Goal: Information Seeking & Learning: Learn about a topic

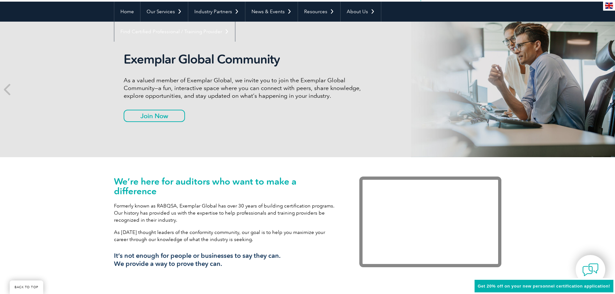
scroll to position [65, 0]
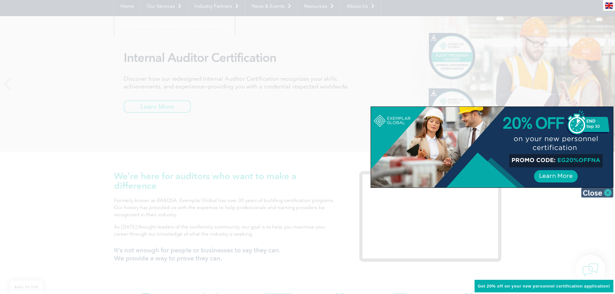
click at [599, 194] on img at bounding box center [597, 193] width 32 height 10
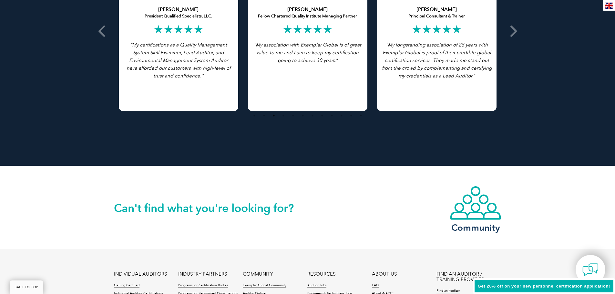
scroll to position [1421, 0]
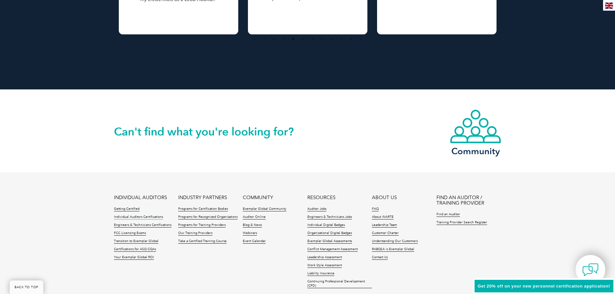
click at [141, 217] on link "Individual Auditors Certifications" at bounding box center [138, 217] width 49 height 5
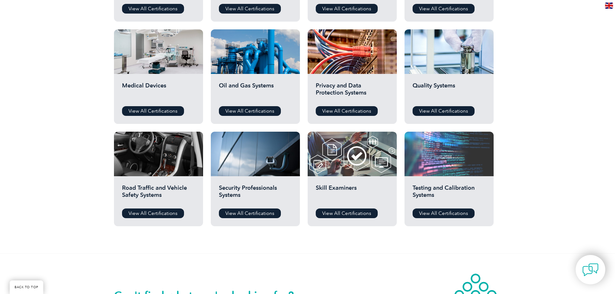
scroll to position [420, 0]
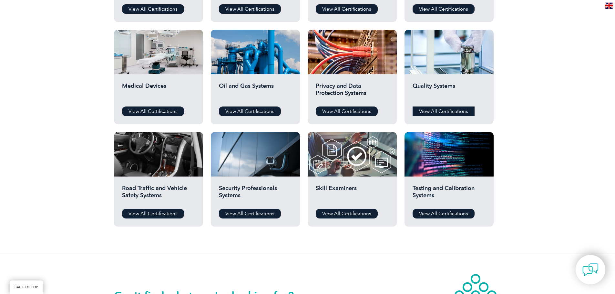
click at [442, 115] on link "View All Certifications" at bounding box center [444, 112] width 62 height 10
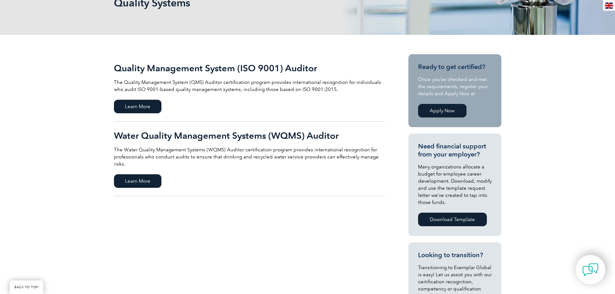
scroll to position [97, 0]
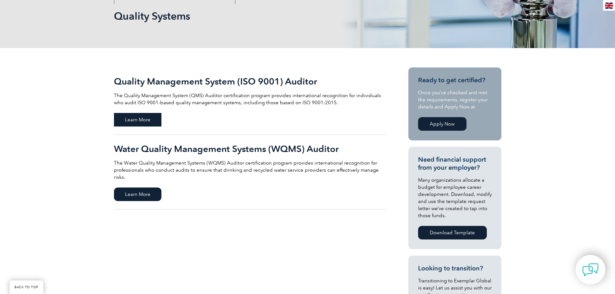
click at [152, 121] on span "Learn More" at bounding box center [137, 120] width 47 height 14
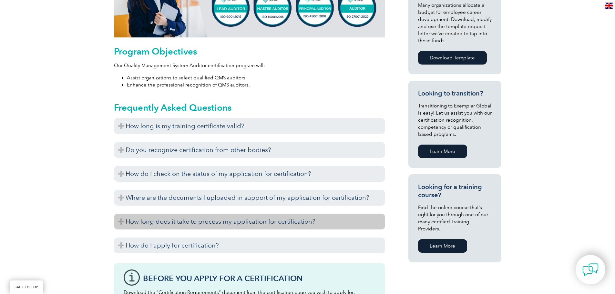
scroll to position [349, 0]
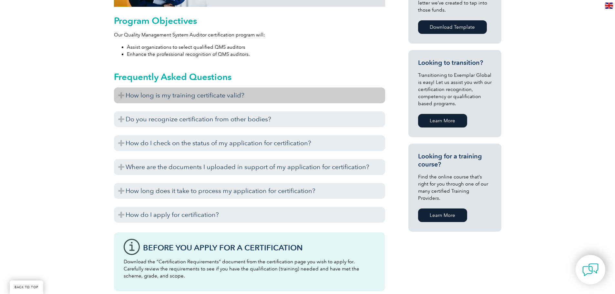
click at [119, 95] on h3 "How long is my training certificate valid?" at bounding box center [249, 96] width 271 height 16
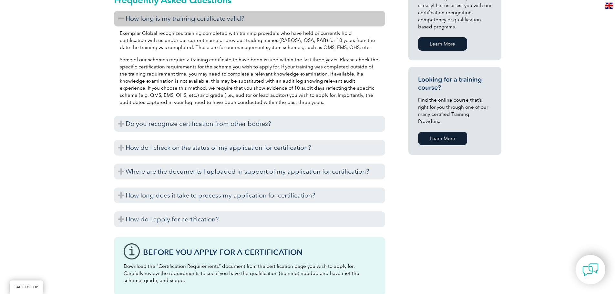
scroll to position [445, 0]
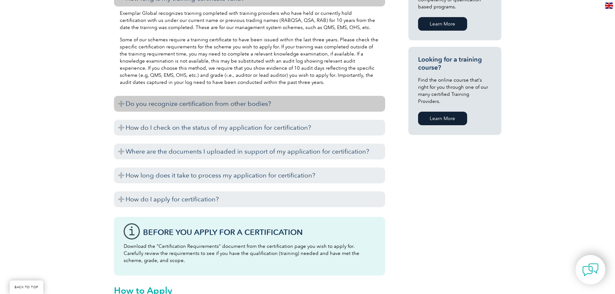
click at [119, 104] on h3 "Do you recognize certification from other bodies?" at bounding box center [249, 104] width 271 height 16
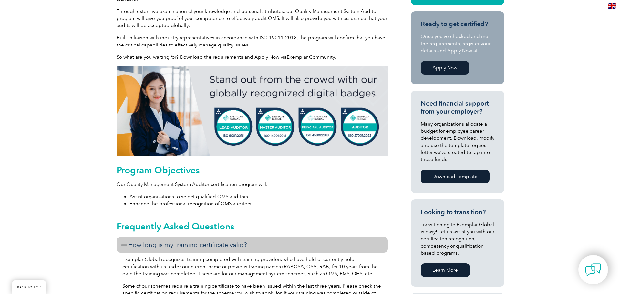
scroll to position [122, 0]
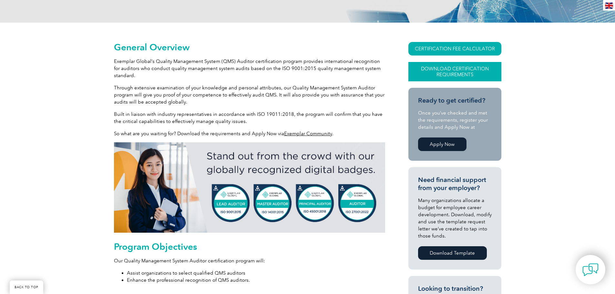
click at [447, 69] on link "Download Certification Requirements" at bounding box center [455, 71] width 93 height 19
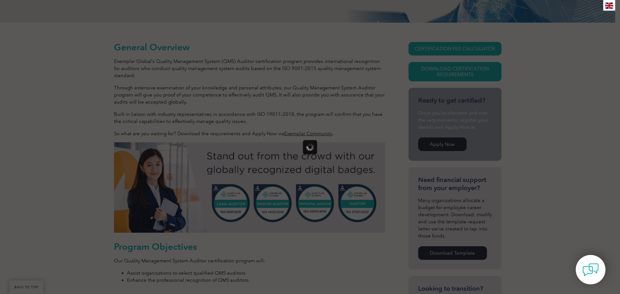
scroll to position [0, 0]
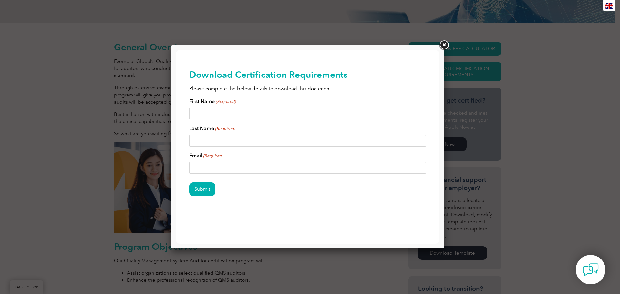
click at [442, 47] on link at bounding box center [444, 45] width 12 height 12
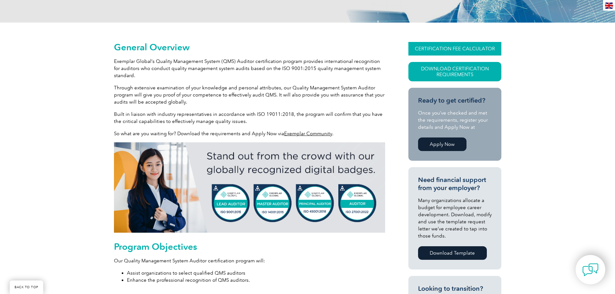
click at [451, 47] on link "CERTIFICATION FEE CALCULATOR" at bounding box center [455, 49] width 93 height 14
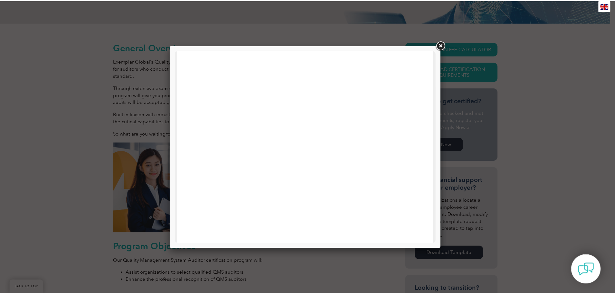
scroll to position [32, 0]
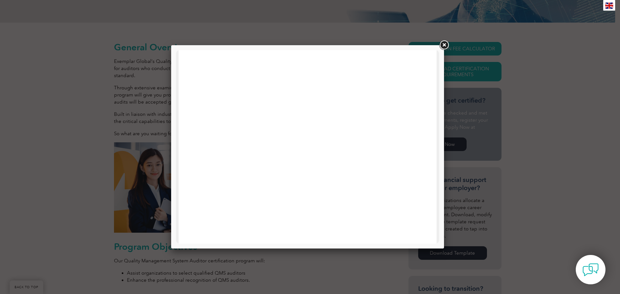
click at [445, 47] on link at bounding box center [444, 45] width 12 height 12
